Goal: Check status: Check status

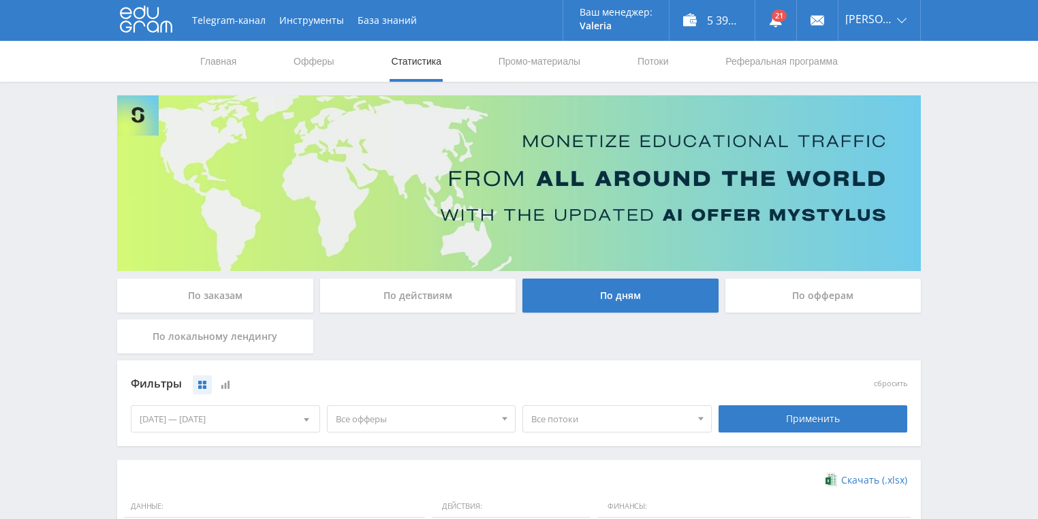
scroll to position [272, 0]
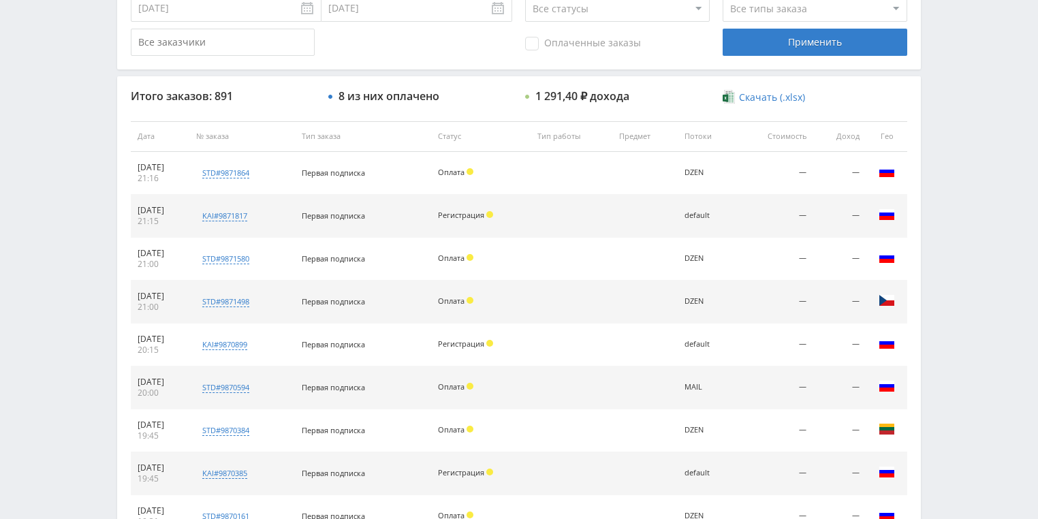
scroll to position [218, 0]
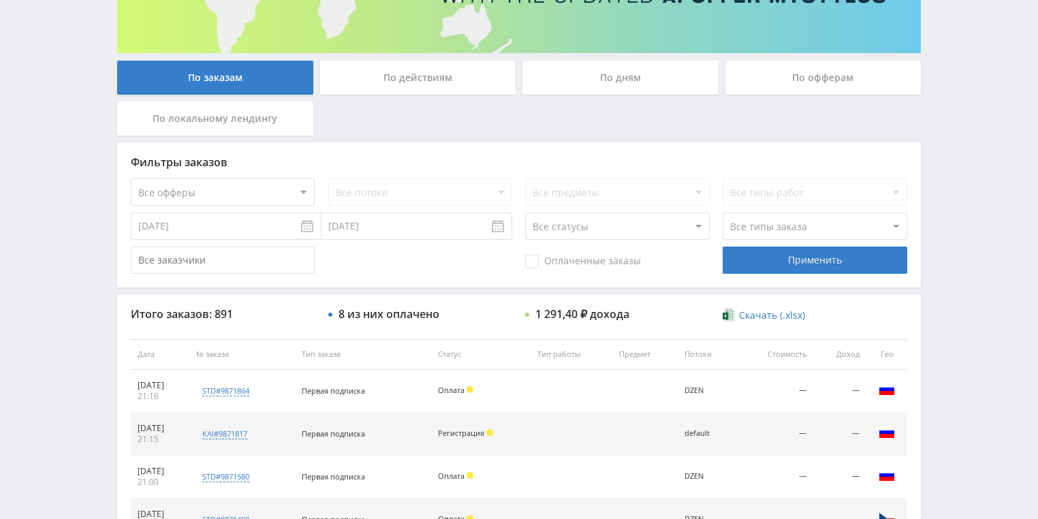
drag, startPoint x: 378, startPoint y: 48, endPoint x: 379, endPoint y: 76, distance: 28.0
click at [379, 80] on div "По действиям" at bounding box center [418, 78] width 196 height 34
click at [0, 0] on input "По действиям" at bounding box center [0, 0] width 0 height 0
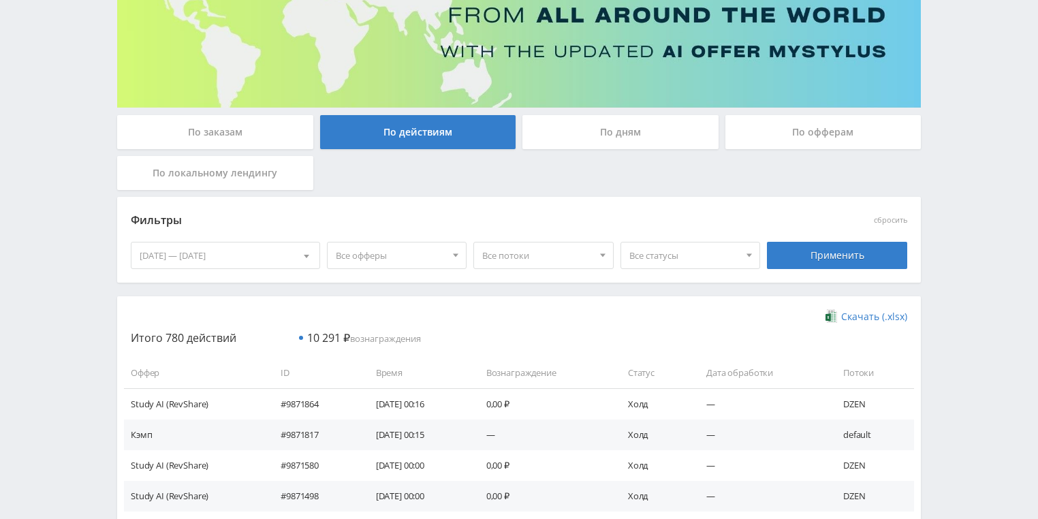
click at [559, 125] on div "По дням" at bounding box center [621, 132] width 196 height 34
click at [0, 0] on input "По дням" at bounding box center [0, 0] width 0 height 0
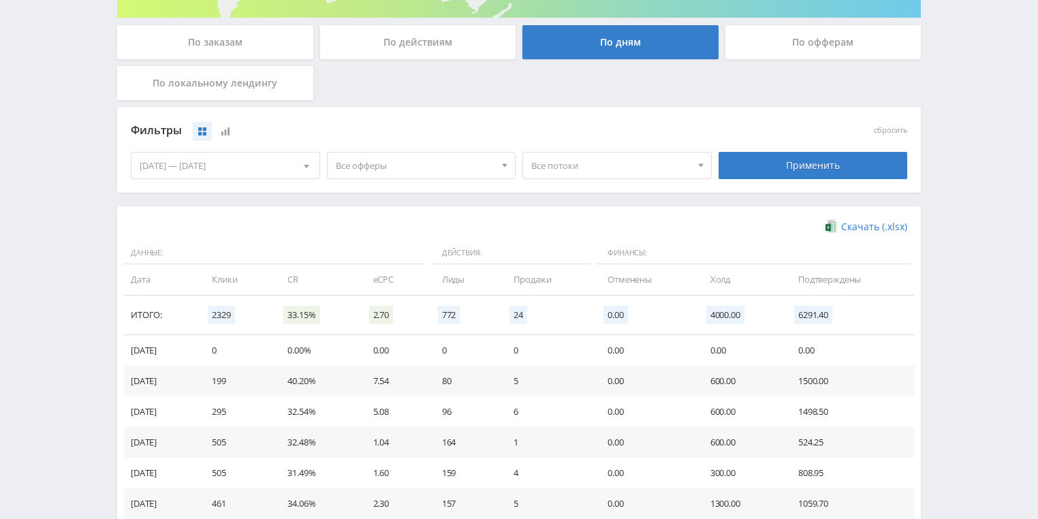
scroll to position [272, 0]
